Goal: Task Accomplishment & Management: Use online tool/utility

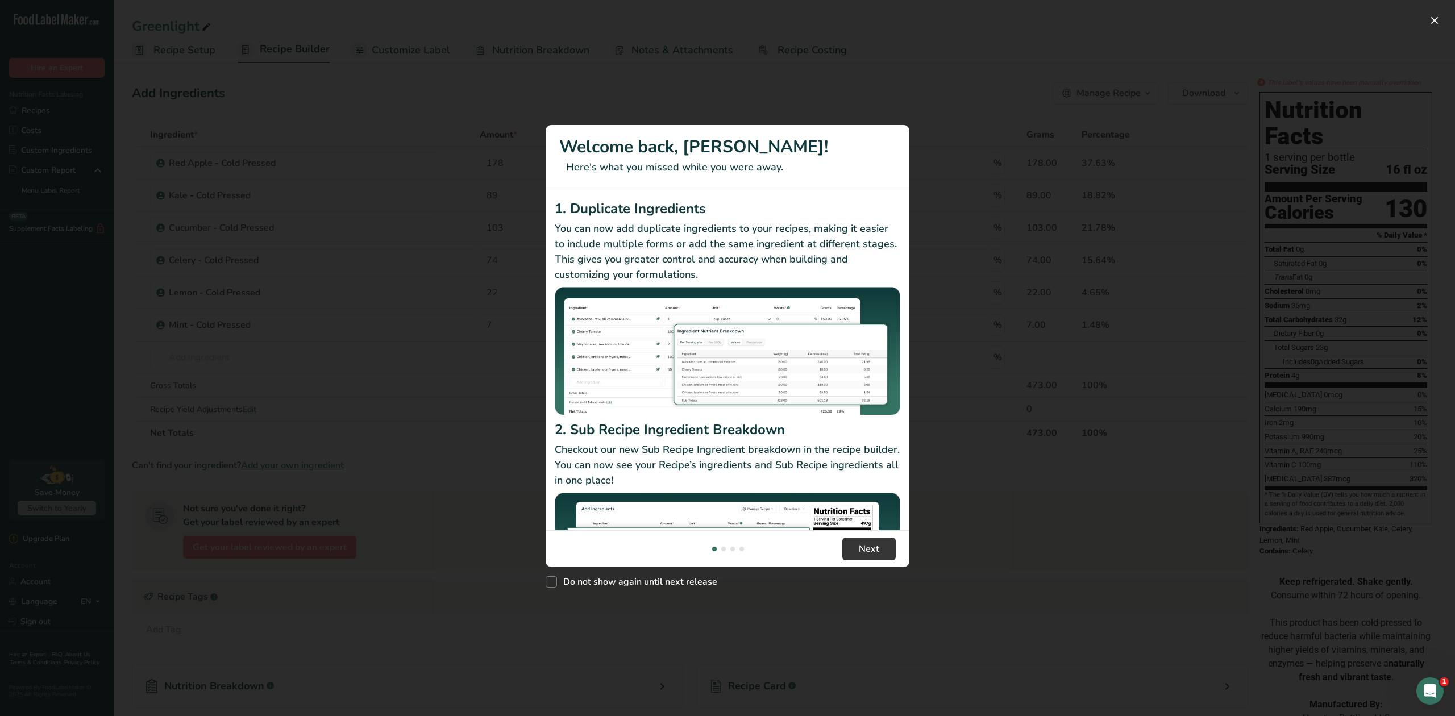
click at [991, 59] on div "New Features" at bounding box center [727, 358] width 1455 height 716
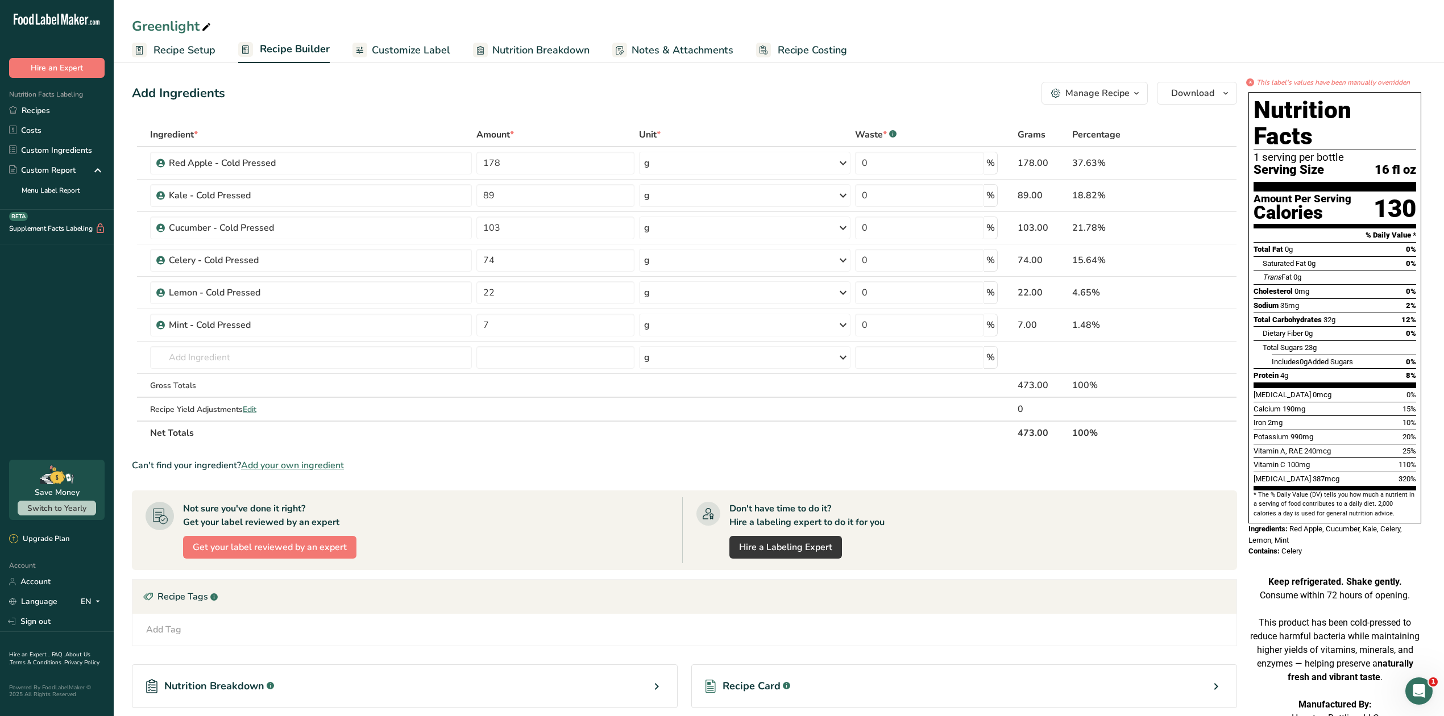
click at [680, 49] on span "Notes & Attachments" at bounding box center [682, 50] width 102 height 15
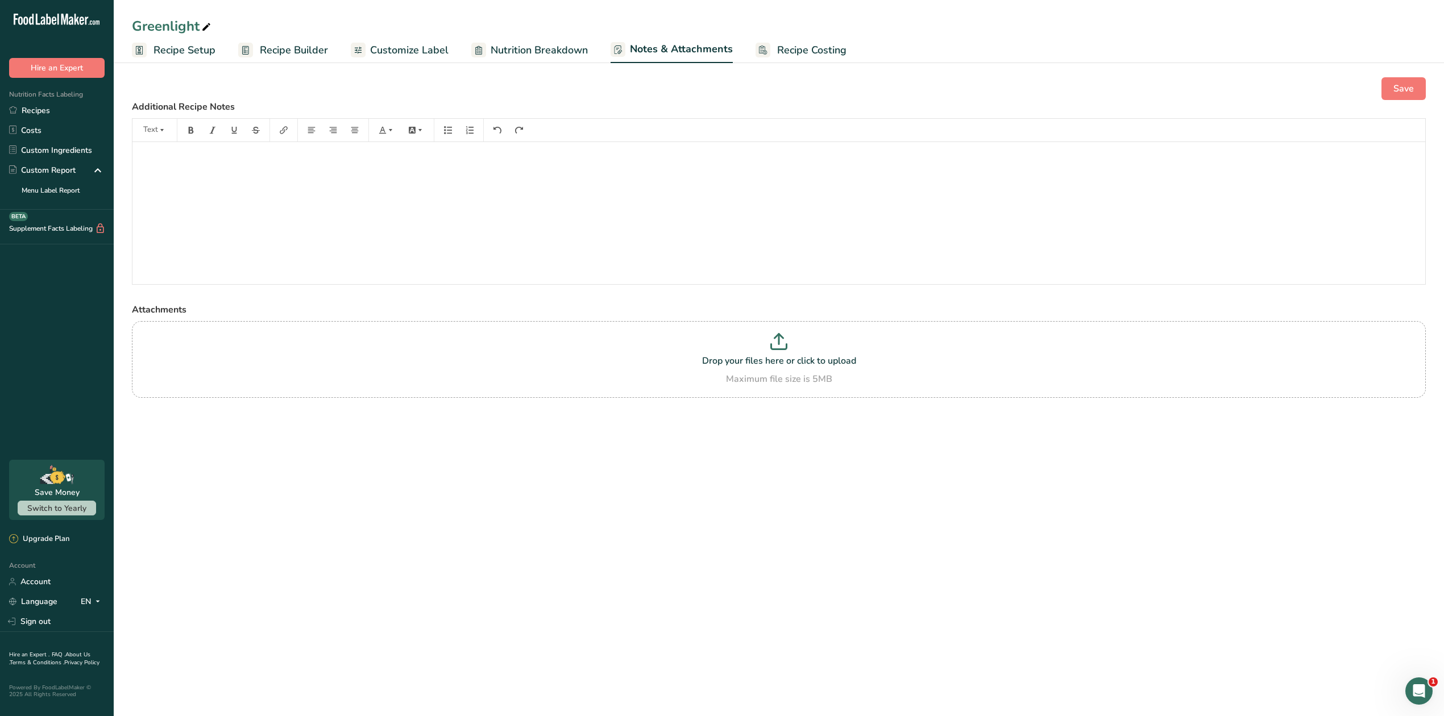
click at [516, 44] on span "Nutrition Breakdown" at bounding box center [538, 50] width 97 height 15
select select "Calories"
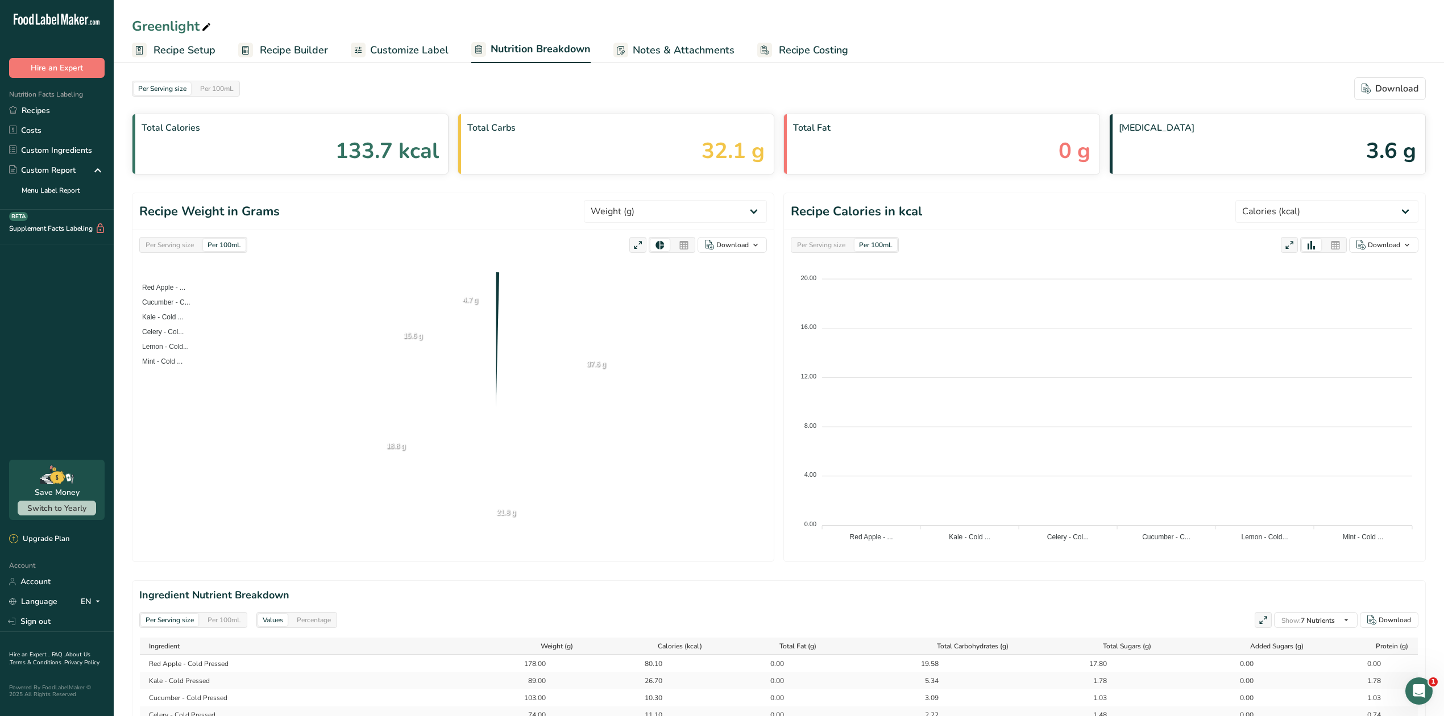
click at [427, 48] on span "Customize Label" at bounding box center [409, 50] width 78 height 15
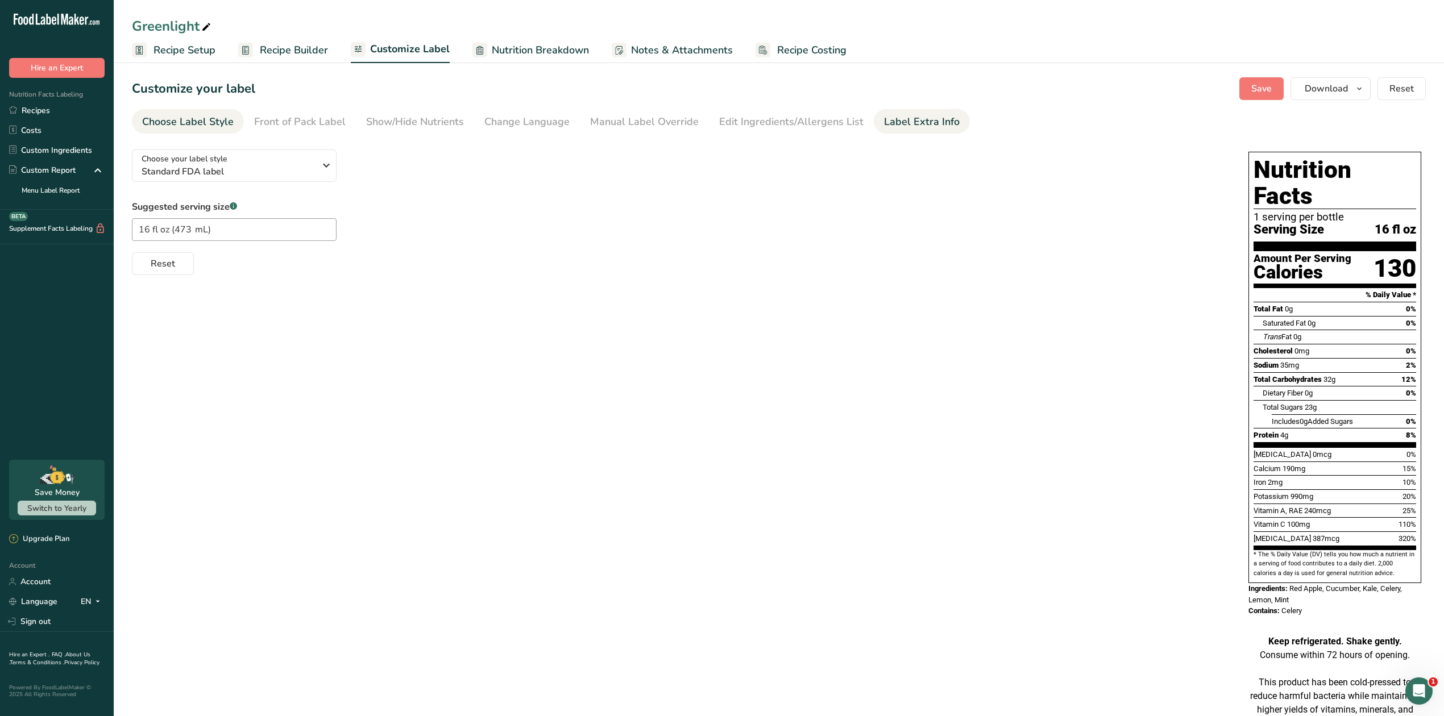
click at [887, 113] on link "Label Extra Info" at bounding box center [922, 122] width 76 height 26
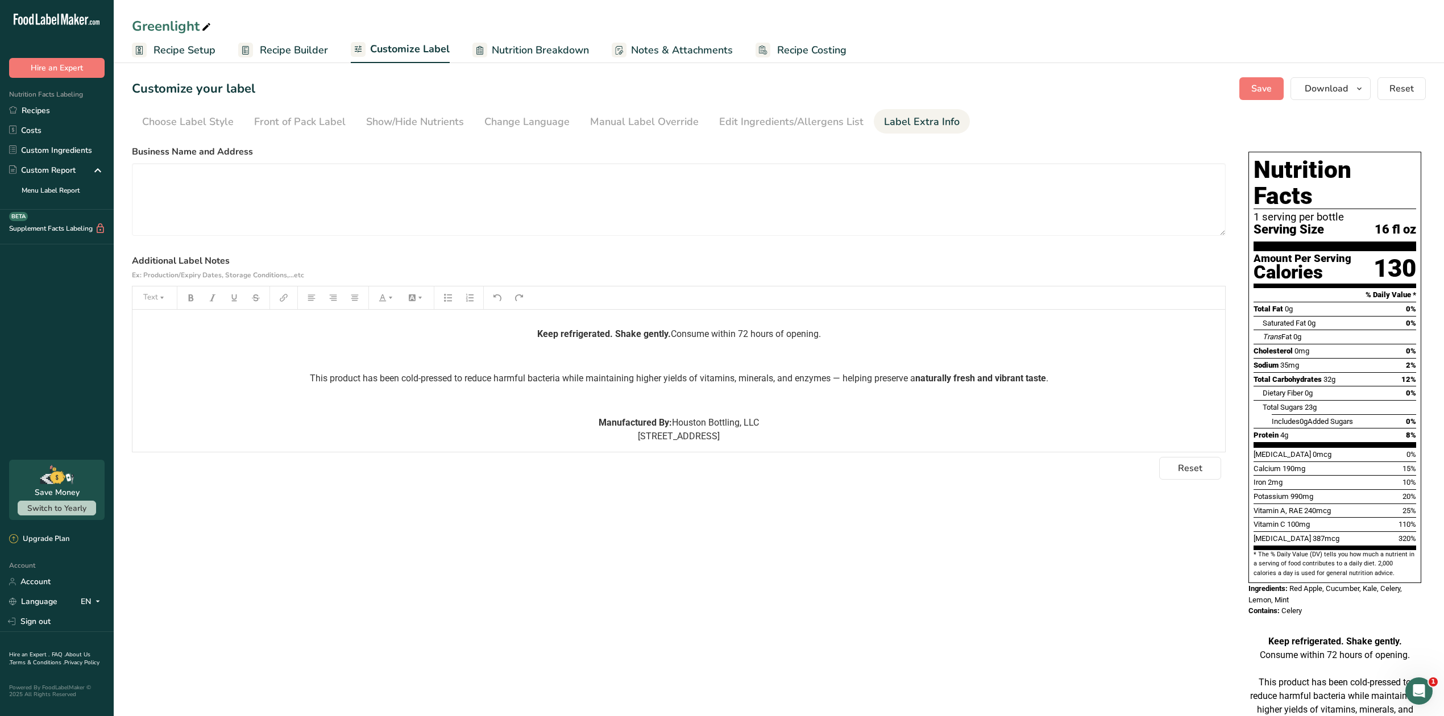
scroll to position [55, 0]
click at [562, 372] on p "This product has been cold-pressed to reduce harmful bacteria while maintaining…" at bounding box center [678, 379] width 1081 height 14
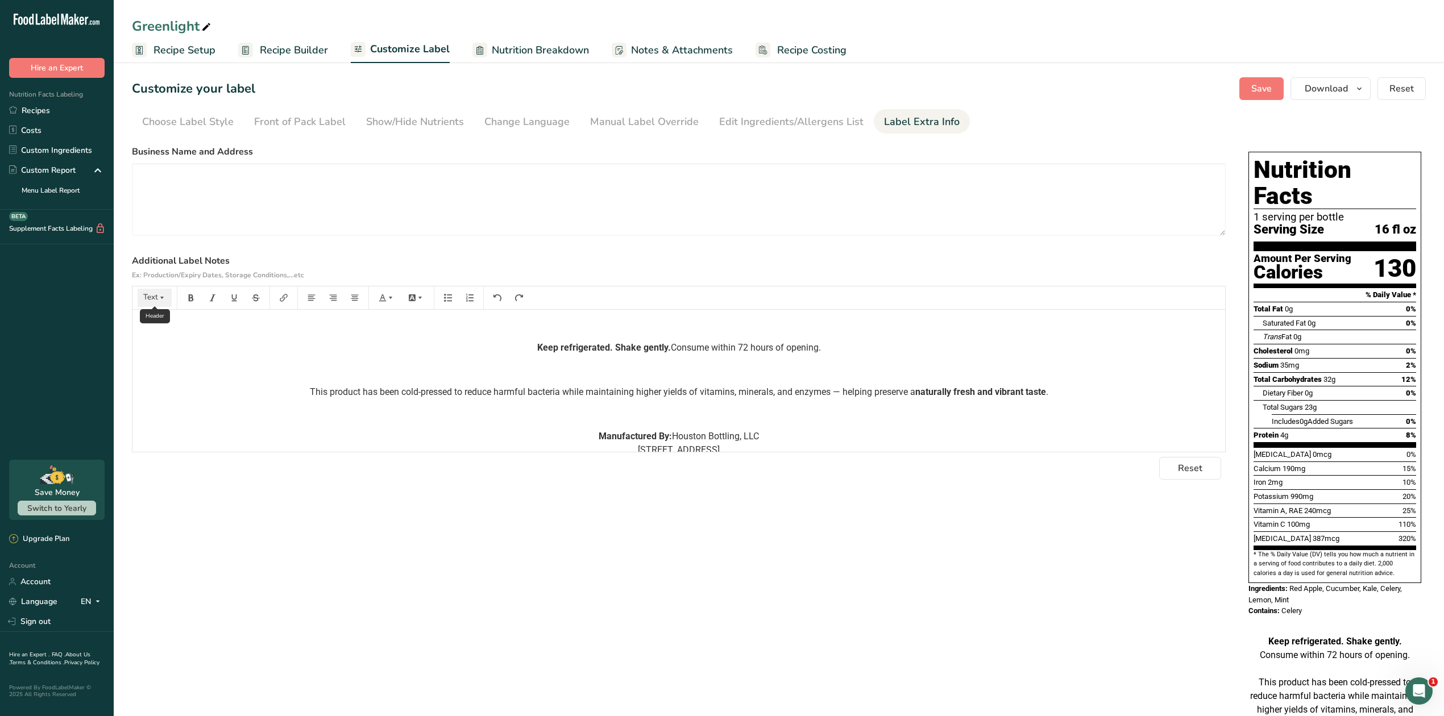
click at [162, 301] on icon "button" at bounding box center [162, 298] width 8 height 8
click at [701, 251] on section "Business Name and Address Additional Label Notes Ex: Production/Expiry Dates, S…" at bounding box center [679, 312] width 1094 height 335
click at [181, 50] on span "Recipe Setup" at bounding box center [184, 50] width 62 height 15
select select "22"
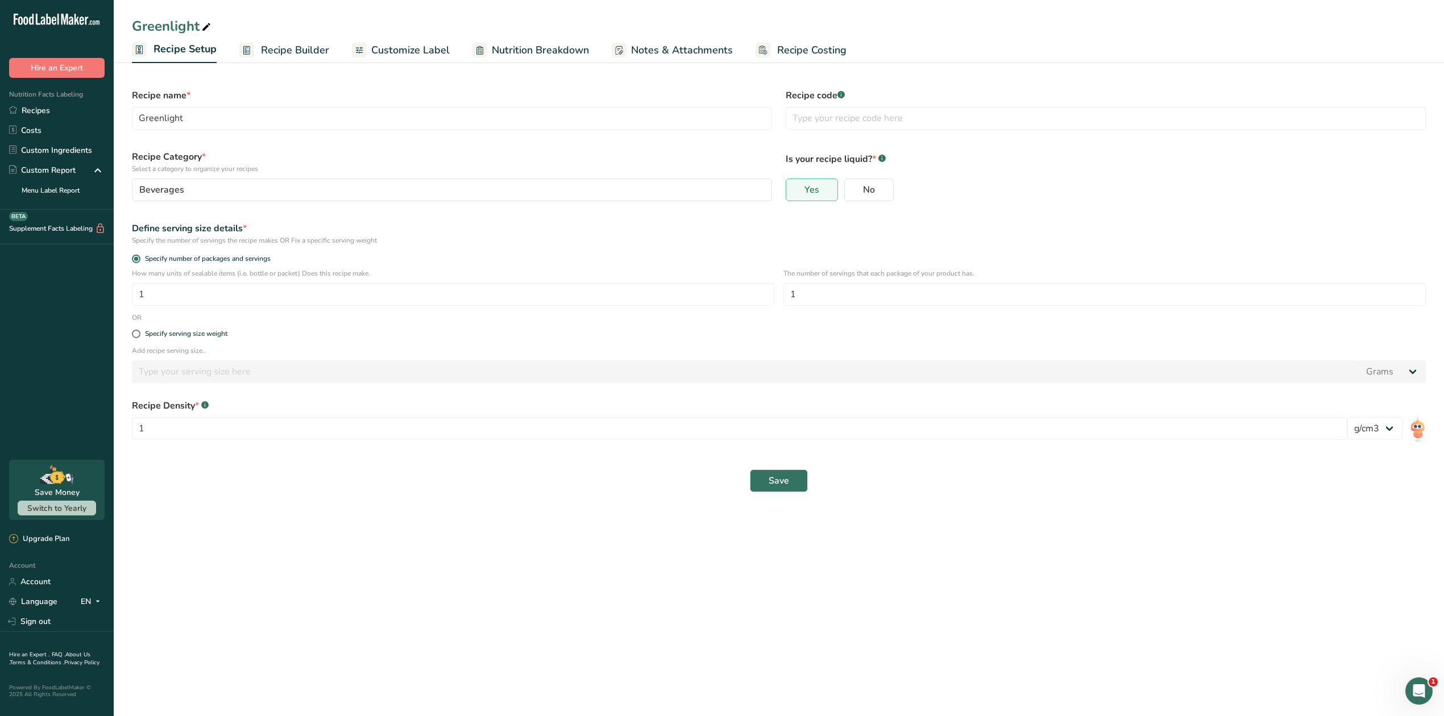
click at [277, 48] on span "Recipe Builder" at bounding box center [295, 50] width 68 height 15
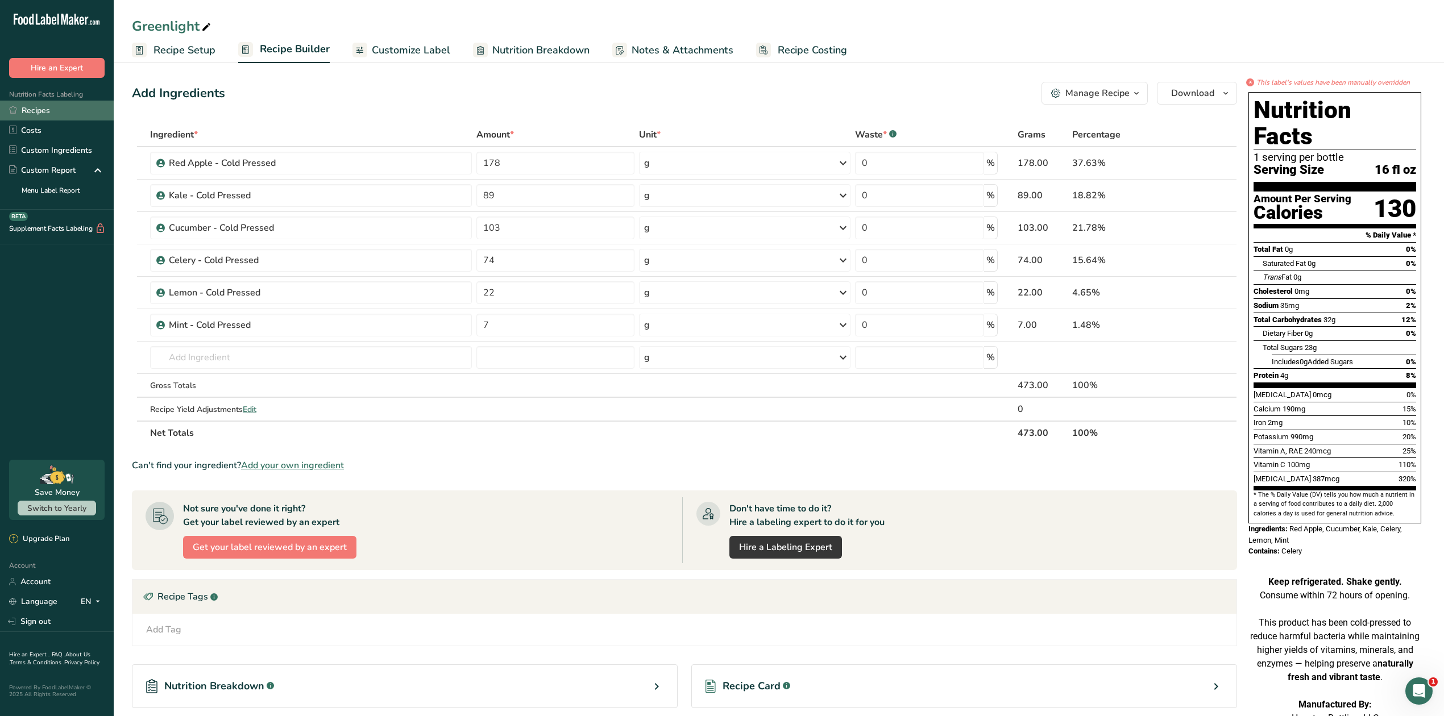
click at [47, 112] on link "Recipes" at bounding box center [57, 111] width 114 height 20
